Goal: Check status: Check status

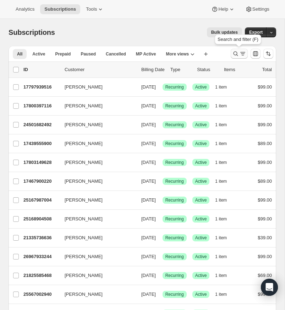
click at [235, 51] on icon "Search and filter results" at bounding box center [235, 53] width 7 height 7
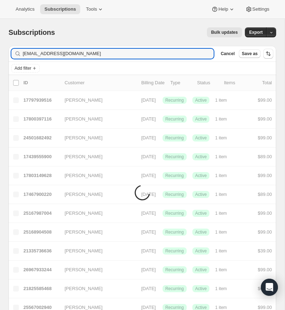
type input "[EMAIL_ADDRESS][DOMAIN_NAME]"
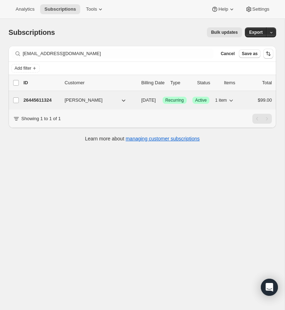
click at [39, 99] on p "26445611324" at bounding box center [41, 100] width 36 height 7
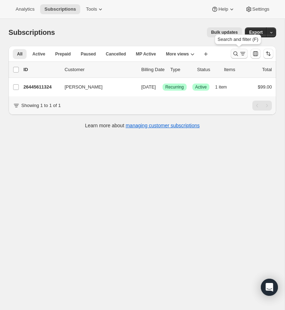
click at [236, 53] on icon "Search and filter results" at bounding box center [235, 53] width 7 height 7
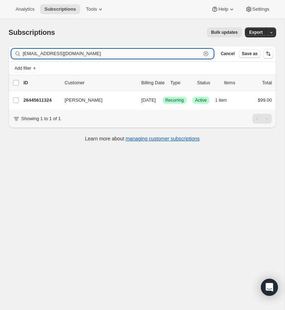
drag, startPoint x: 205, startPoint y: 52, endPoint x: 156, endPoint y: 55, distance: 48.7
click at [205, 52] on icon "button" at bounding box center [205, 53] width 7 height 7
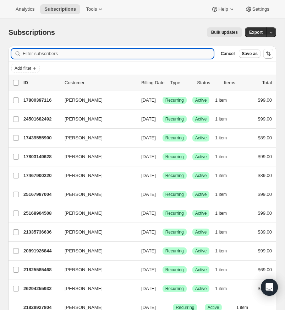
paste input "[PERSON_NAME][EMAIL_ADDRESS][PERSON_NAME][DOMAIN_NAME]"
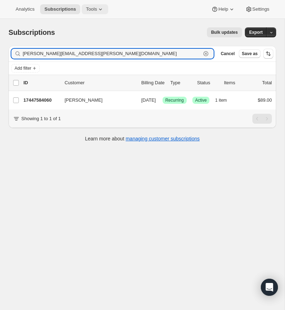
type input "[PERSON_NAME][EMAIL_ADDRESS][PERSON_NAME][DOMAIN_NAME]"
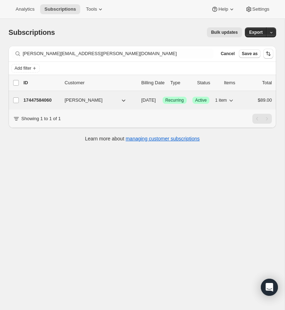
click at [50, 97] on p "17447584060" at bounding box center [41, 100] width 36 height 7
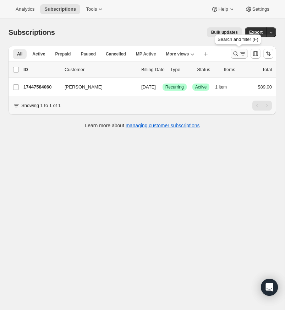
click at [236, 51] on icon "Search and filter results" at bounding box center [235, 53] width 7 height 7
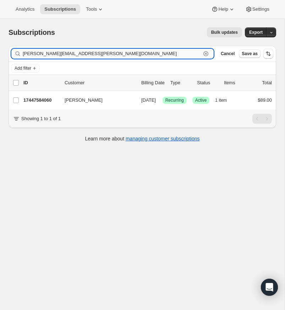
drag, startPoint x: 206, startPoint y: 53, endPoint x: 165, endPoint y: 52, distance: 41.2
click at [203, 53] on icon "button" at bounding box center [205, 53] width 7 height 7
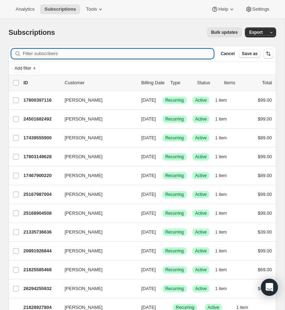
paste input "[EMAIL_ADDRESS][DOMAIN_NAME]"
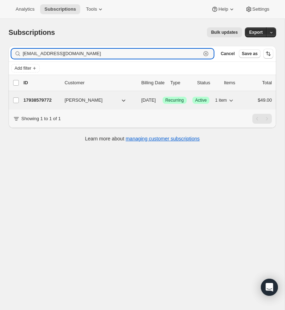
type input "[EMAIL_ADDRESS][DOMAIN_NAME]"
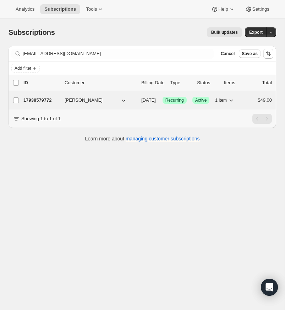
click at [37, 98] on p "17938579772" at bounding box center [41, 100] width 36 height 7
